Goal: Transaction & Acquisition: Purchase product/service

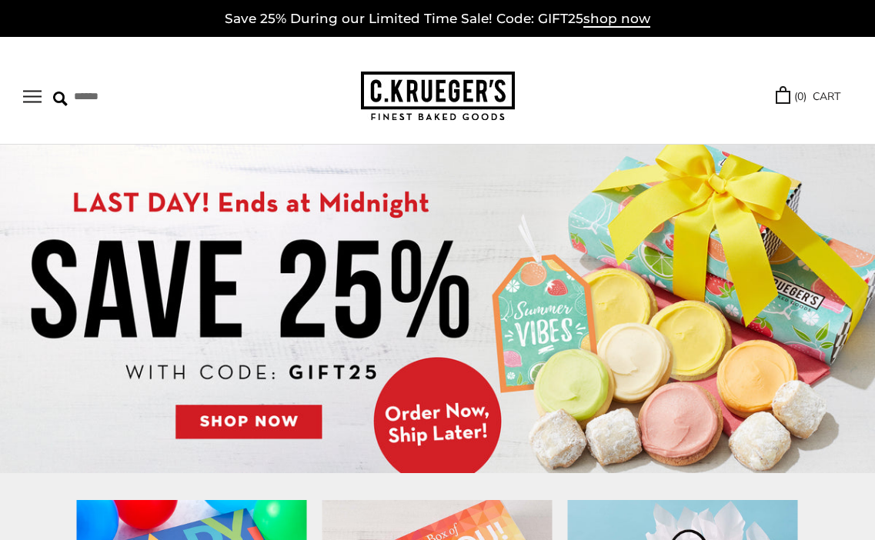
click at [32, 94] on button "Open navigation" at bounding box center [32, 96] width 18 height 13
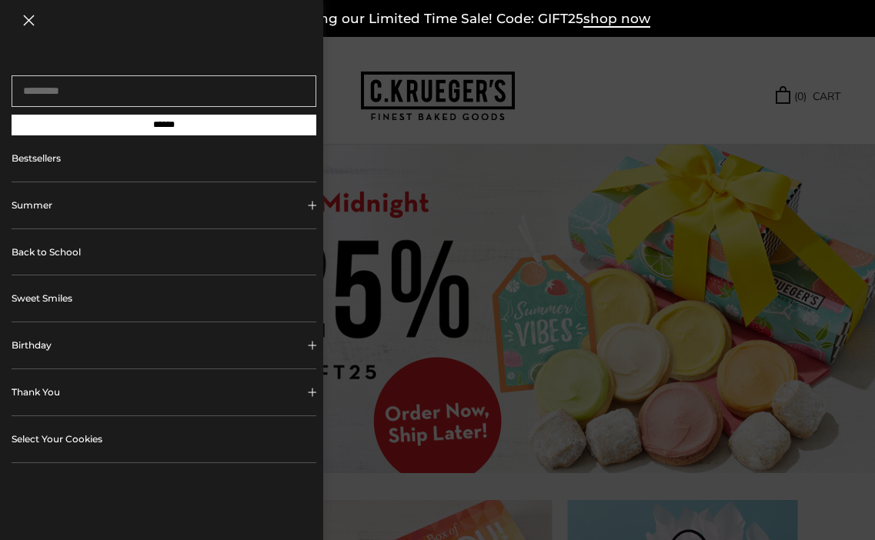
click at [312, 392] on span "Collapsible block button" at bounding box center [312, 392] width 8 height 8
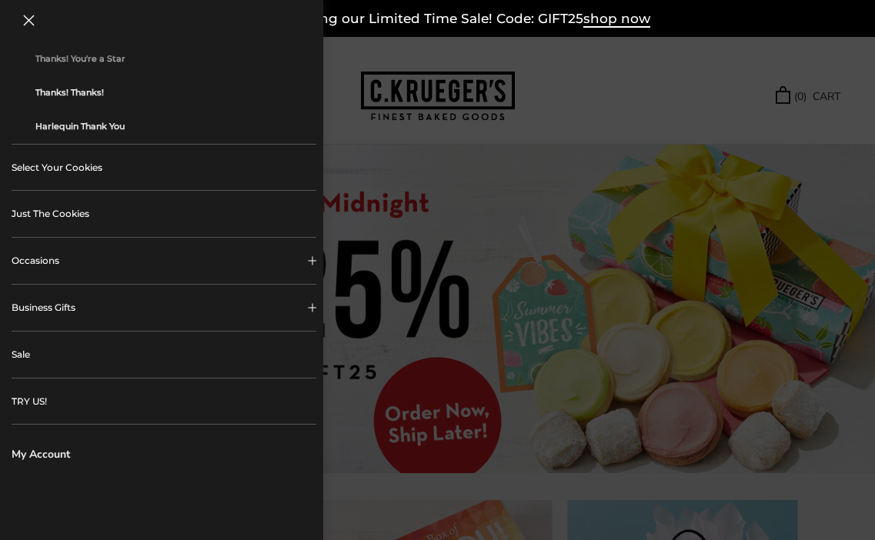
scroll to position [477, 0]
click at [311, 257] on button "Occasions" at bounding box center [164, 259] width 305 height 46
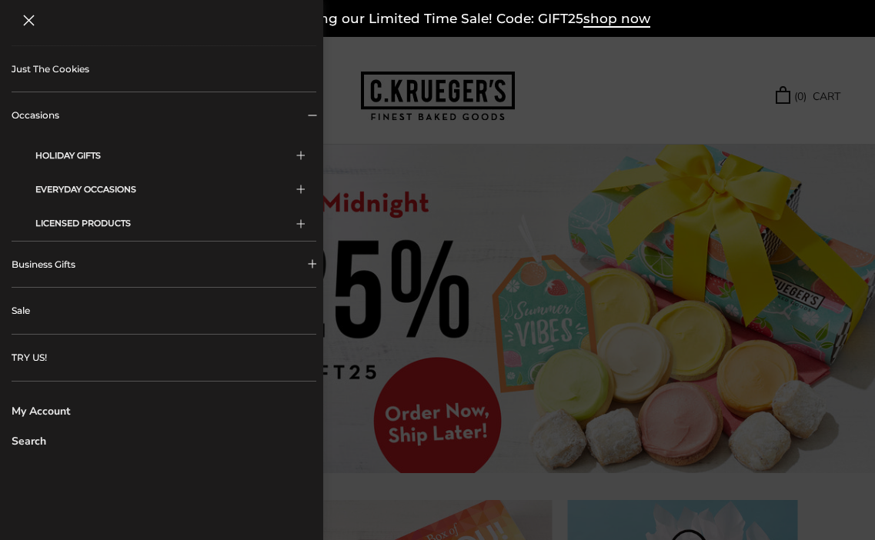
scroll to position [413, 0]
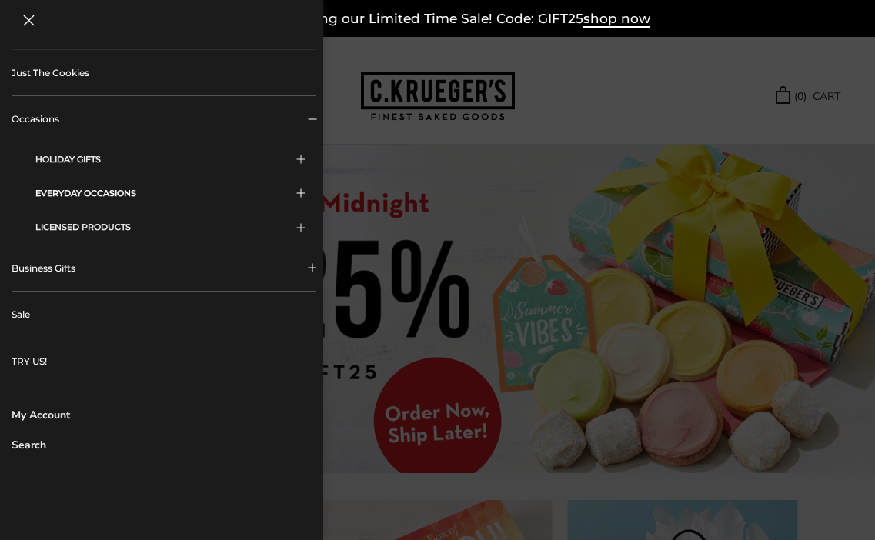
click at [302, 193] on span "Sidebar navigation" at bounding box center [300, 193] width 8 height 8
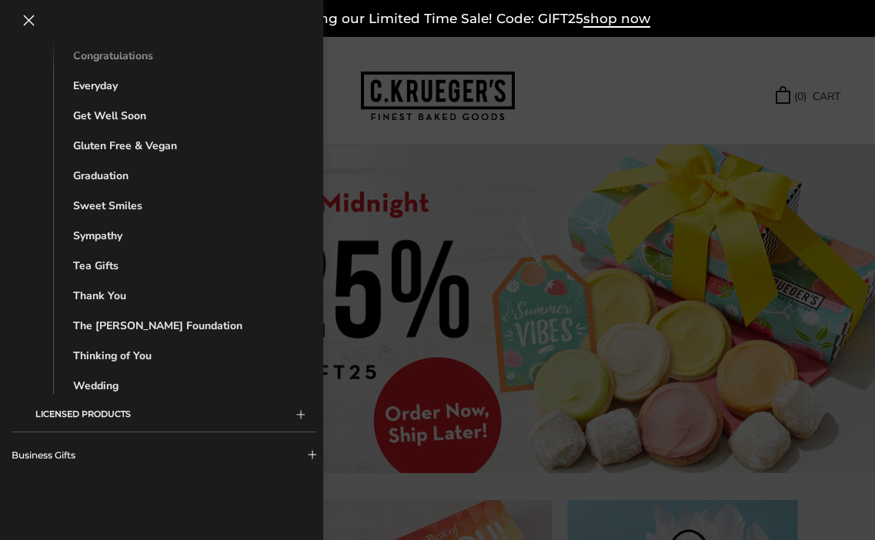
scroll to position [682, 0]
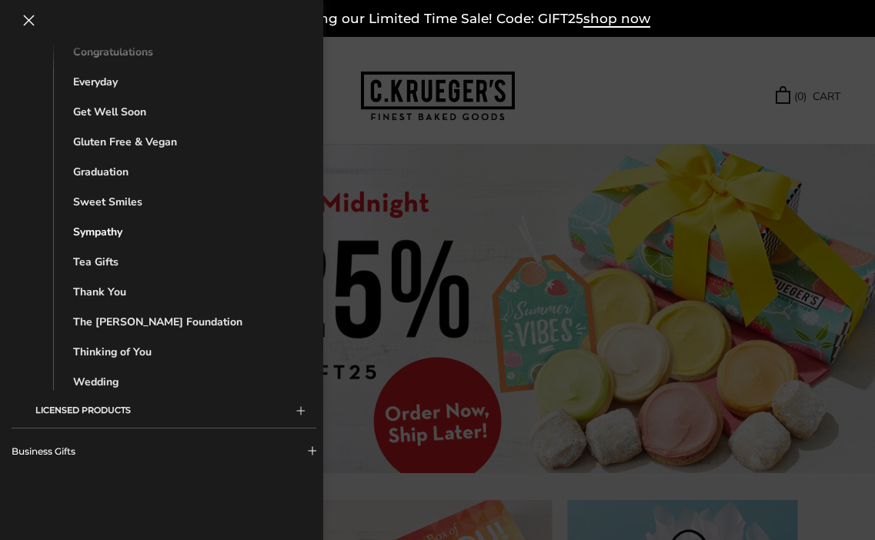
click at [115, 235] on link "Sympathy" at bounding box center [175, 232] width 205 height 16
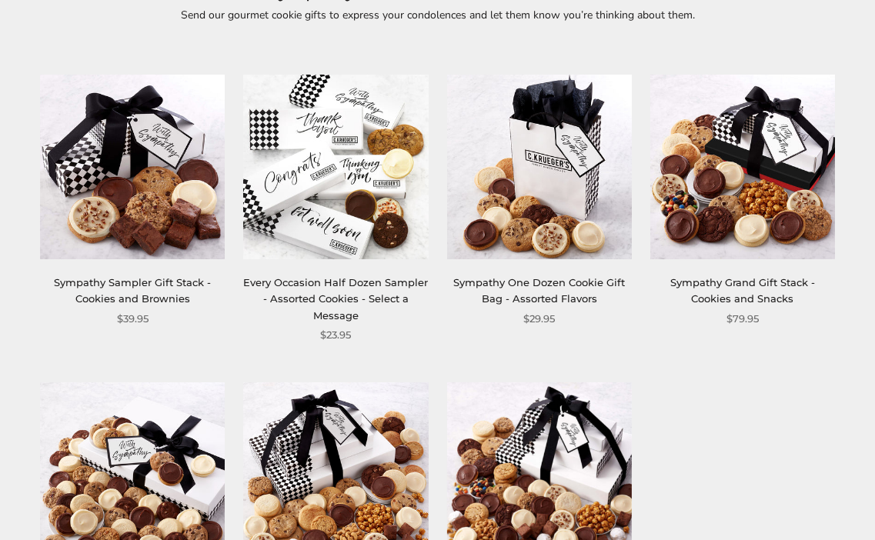
scroll to position [130, 0]
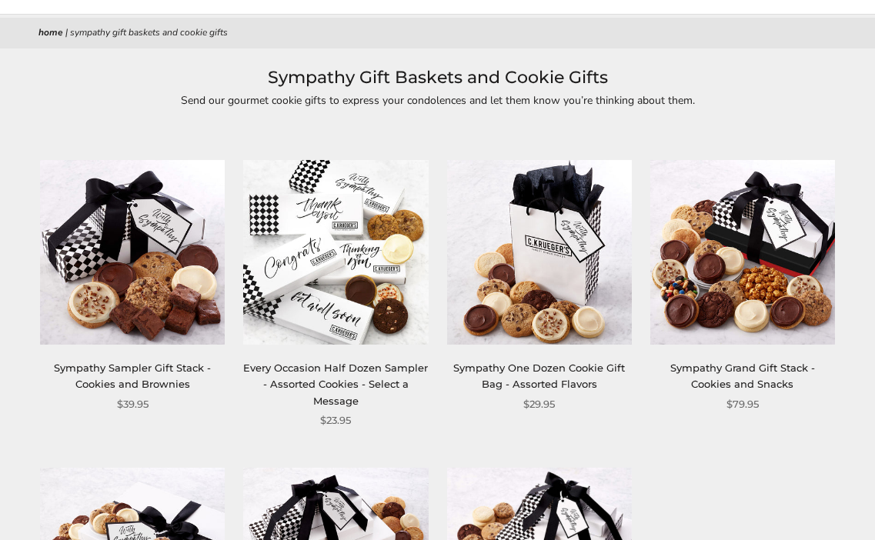
click at [161, 226] on img at bounding box center [132, 252] width 185 height 185
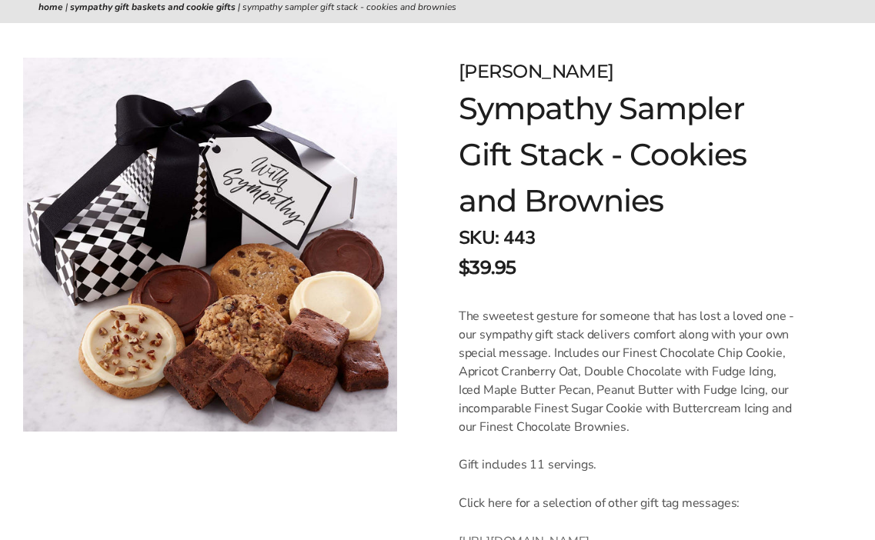
scroll to position [156, 0]
